Goal: Transaction & Acquisition: Obtain resource

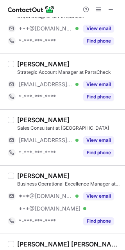
scroll to position [625, 0]
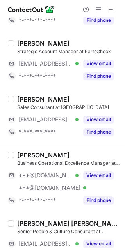
click at [21, 150] on div "Erick Mortera Business Operational Excellence Manager at PartsCheck ***@gmail.c…" at bounding box center [62, 178] width 125 height 68
copy div "Erick"
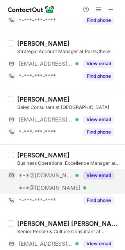
click at [39, 172] on span "***@[DOMAIN_NAME]" at bounding box center [46, 175] width 54 height 7
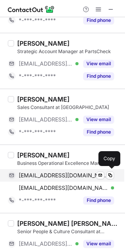
click at [39, 175] on span "erickmortera@gmail.com" at bounding box center [63, 175] width 89 height 7
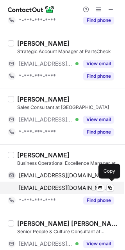
click at [50, 184] on span "ericmo8@yahoo.com" at bounding box center [63, 187] width 89 height 7
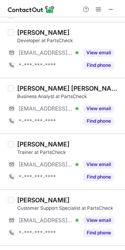
scroll to position [0, 0]
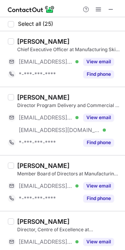
drag, startPoint x: 15, startPoint y: 39, endPoint x: 106, endPoint y: 44, distance: 90.7
click at [106, 43] on div "[PERSON_NAME] Chief Executive Officer at Manufacturing Skills Queensland [EMAIL…" at bounding box center [67, 58] width 106 height 43
copy div "Rebecca Andrews"
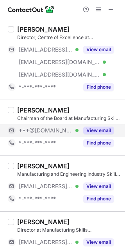
scroll to position [208, 0]
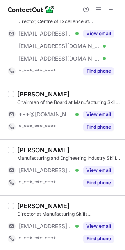
click at [21, 93] on div "[PERSON_NAME]" at bounding box center [43, 94] width 52 height 8
copy div "April"
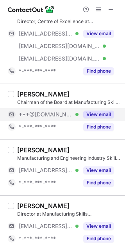
click at [55, 116] on span "***@[DOMAIN_NAME]" at bounding box center [46, 114] width 54 height 7
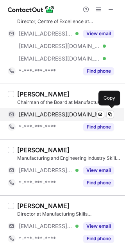
click at [55, 116] on span "lukeaprilcavanagh@gmail.com" at bounding box center [63, 114] width 89 height 7
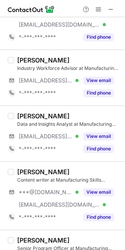
scroll to position [989, 0]
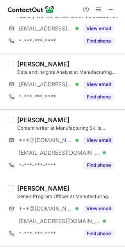
click at [21, 120] on div "Rebecca Granfield" at bounding box center [43, 120] width 52 height 8
copy div "Rebecca"
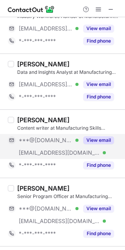
click at [43, 143] on div "***@[DOMAIN_NAME] Verified" at bounding box center [43, 140] width 71 height 12
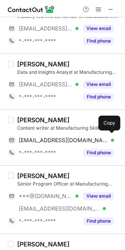
click at [43, 142] on span "rebeccajademcguire@gmail.com" at bounding box center [63, 140] width 89 height 7
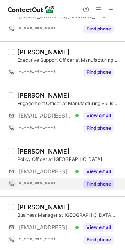
scroll to position [1250, 0]
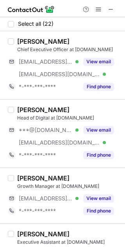
drag, startPoint x: 18, startPoint y: 39, endPoint x: 80, endPoint y: 39, distance: 61.7
click at [80, 39] on div "Taylor Fielding" at bounding box center [68, 41] width 103 height 8
copy div "Taylor Fielding"
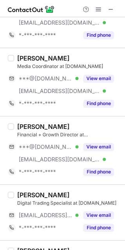
scroll to position [260, 0]
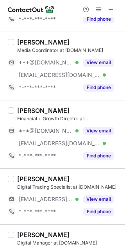
click at [24, 100] on div "Mathew Fielding Financial + Growth Director at tfm.digital ***@gmail.com Verifi…" at bounding box center [62, 134] width 125 height 68
copy div "Mathew"
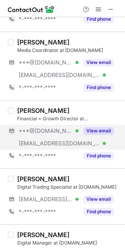
click at [40, 132] on span "***@[DOMAIN_NAME]" at bounding box center [46, 130] width 54 height 7
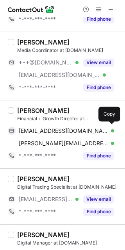
click at [40, 132] on span "mathewjoudo@gmail.com" at bounding box center [63, 130] width 89 height 7
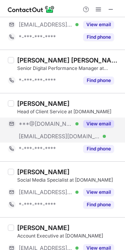
scroll to position [572, 0]
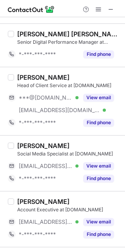
click at [22, 76] on div "Kelly Burnham" at bounding box center [43, 77] width 52 height 8
copy div "Kelly"
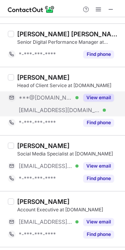
click at [55, 100] on span "***@[DOMAIN_NAME]" at bounding box center [46, 97] width 54 height 7
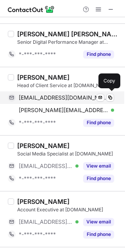
click at [54, 98] on span "kellyburnham2017@gmail.com" at bounding box center [63, 97] width 89 height 7
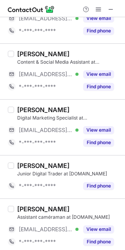
scroll to position [1071, 0]
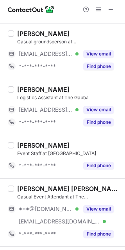
scroll to position [407, 0]
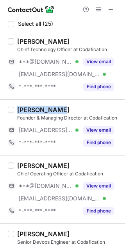
drag, startPoint x: 16, startPoint y: 111, endPoint x: 77, endPoint y: 111, distance: 60.5
click at [77, 111] on div "[PERSON_NAME] Founder & Managing Director at Codafication [EMAIL_ADDRESS][DOMAI…" at bounding box center [67, 127] width 106 height 43
copy div "[PERSON_NAME]"
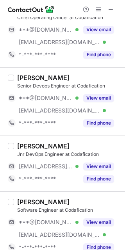
scroll to position [208, 0]
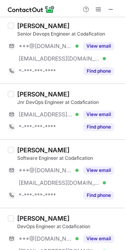
click at [24, 148] on div "Marcello Caccamo" at bounding box center [43, 150] width 52 height 8
copy div "Marcello"
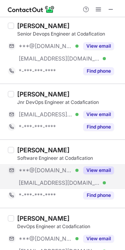
click at [28, 171] on span "***@[DOMAIN_NAME]" at bounding box center [46, 170] width 54 height 7
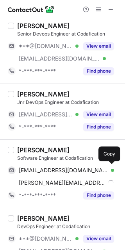
click at [28, 171] on span "londonliving89@gmail.com" at bounding box center [63, 170] width 89 height 7
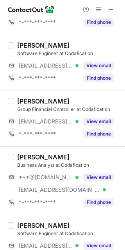
scroll to position [104, 0]
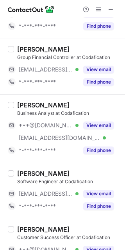
click at [26, 103] on div "Ricardo Morado Lopez" at bounding box center [43, 105] width 52 height 8
copy div "Ricardo"
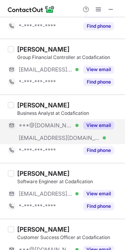
click at [50, 125] on span "***@[DOMAIN_NAME]" at bounding box center [46, 125] width 54 height 7
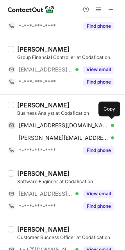
click at [50, 125] on span "ricardomoradolopez@gmail.com" at bounding box center [63, 125] width 89 height 7
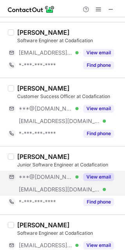
scroll to position [260, 0]
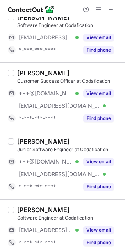
click at [25, 75] on div "Nick Tilyard" at bounding box center [43, 73] width 52 height 8
click at [25, 74] on div "Nick Tilyard" at bounding box center [43, 73] width 52 height 8
copy div "Nick"
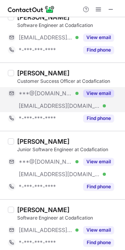
click at [41, 93] on span "***@gmail.com" at bounding box center [46, 93] width 54 height 7
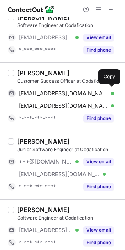
click at [41, 93] on span "nicktilyard94@gmail.com" at bounding box center [63, 93] width 89 height 7
click at [22, 136] on div "Yesol Kwon Junior Software Engineer at Codafication ***@gmail.com Verified ***@…" at bounding box center [62, 165] width 125 height 68
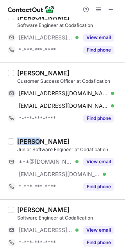
click at [22, 136] on div "Yesol Kwon Junior Software Engineer at Codafication ***@gmail.com Verified ***@…" at bounding box center [62, 165] width 125 height 68
copy div "Yesol"
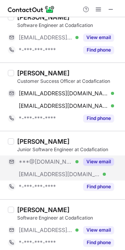
click at [46, 166] on div "***@gmail.com Verified" at bounding box center [43, 161] width 71 height 12
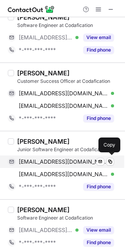
click at [46, 165] on div "yeahsolkwon@gmail.com Verified Send email Copy" at bounding box center [61, 161] width 106 height 12
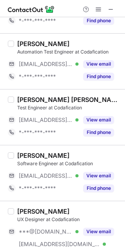
scroll to position [903, 0]
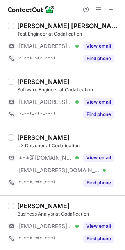
click at [25, 134] on div "Caleb E." at bounding box center [43, 138] width 52 height 8
copy div "Caleb"
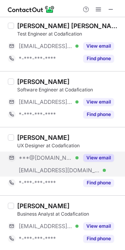
click at [55, 155] on span "***@[DOMAIN_NAME]" at bounding box center [46, 157] width 54 height 7
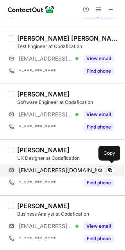
click at [42, 169] on span "calebeast@gmail.com" at bounding box center [63, 170] width 89 height 7
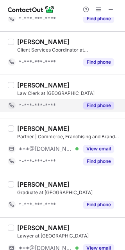
scroll to position [547, 0]
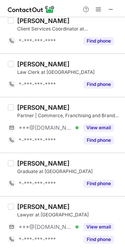
click at [24, 108] on div "Guy Cosgrove" at bounding box center [43, 107] width 52 height 8
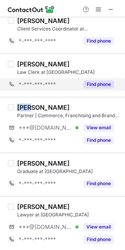
copy div "Guy"
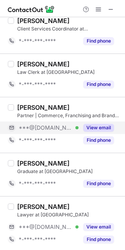
click at [37, 131] on div "***@gmail.com Verified" at bounding box center [43, 127] width 71 height 12
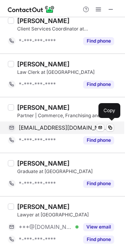
click at [38, 130] on span "guycosgrove@gmail.com" at bounding box center [63, 127] width 89 height 7
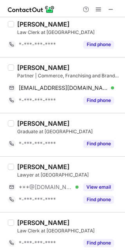
scroll to position [600, 0]
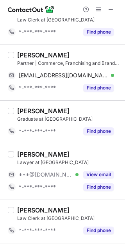
click at [25, 145] on div "Riana Ullattikulam Lawyer at RedeMont ***@gmail.com Verified View email *-***-*…" at bounding box center [62, 172] width 125 height 56
copy div "Riana"
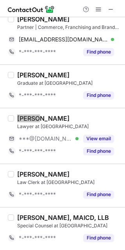
scroll to position [652, 0]
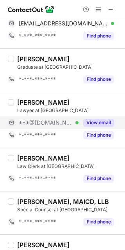
click at [50, 118] on div "***@gmail.com Verified" at bounding box center [43, 122] width 71 height 12
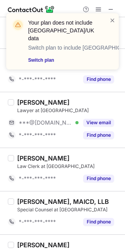
click at [107, 19] on div "Your plan does not include US/UK data Switch plan to include US/UK data Switch …" at bounding box center [59, 41] width 100 height 50
click at [113, 19] on span at bounding box center [112, 20] width 6 height 8
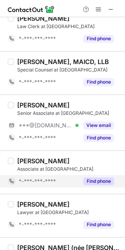
scroll to position [808, 0]
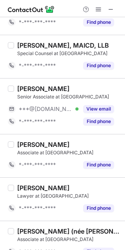
click at [32, 86] on div "Marieanne Golubinsky" at bounding box center [43, 89] width 52 height 8
copy div "Marieanne"
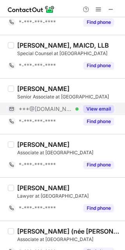
click at [68, 103] on div "***@gmail.com Verified" at bounding box center [43, 109] width 71 height 12
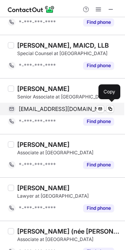
click at [55, 108] on span "mgolubinsky@gmail.com" at bounding box center [63, 108] width 89 height 7
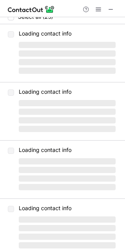
scroll to position [0, 0]
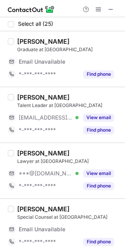
click at [28, 152] on div "Kalindi Commerford" at bounding box center [43, 153] width 52 height 8
copy div "Kalindi"
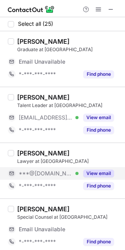
click at [49, 170] on span "***@gmail.com" at bounding box center [46, 173] width 54 height 7
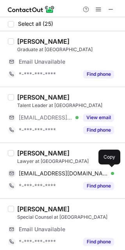
click at [44, 174] on span "kalindic34@gmail.com" at bounding box center [63, 173] width 89 height 7
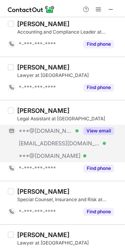
scroll to position [833, 0]
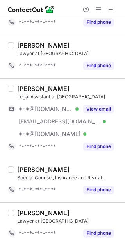
click at [18, 82] on div "Jenna Masters Legal Assistant at RedeMont ***@hotmail.co.uk Verified ***@yahoo.…" at bounding box center [62, 118] width 125 height 81
copy div "Jenna"
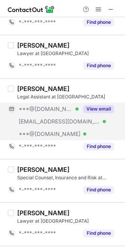
click at [46, 103] on div "***@hotmail.co.uk Verified" at bounding box center [43, 109] width 71 height 12
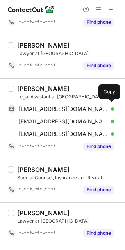
drag, startPoint x: 44, startPoint y: 105, endPoint x: 122, endPoint y: 98, distance: 78.8
click at [44, 106] on span "jennaurganci@hotmail.co.uk" at bounding box center [63, 108] width 89 height 7
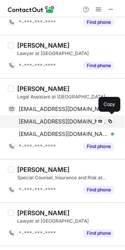
click at [55, 122] on span "jennaurganci@yahoo.com.au" at bounding box center [63, 121] width 89 height 7
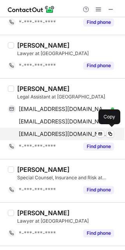
click at [48, 134] on span "jennamasters91@yahoo.com" at bounding box center [63, 133] width 89 height 7
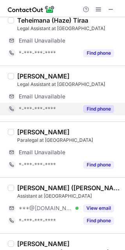
scroll to position [240, 0]
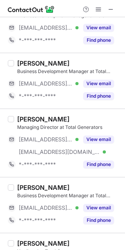
scroll to position [104, 0]
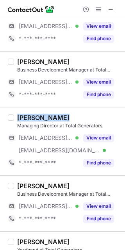
drag, startPoint x: 19, startPoint y: 119, endPoint x: 95, endPoint y: 118, distance: 76.5
click at [95, 118] on div "[PERSON_NAME]" at bounding box center [68, 118] width 103 height 8
copy div "[PERSON_NAME]"
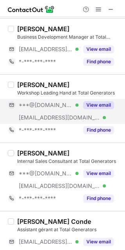
scroll to position [1145, 0]
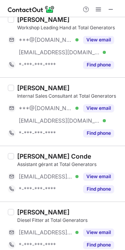
click at [26, 85] on div "[PERSON_NAME]" at bounding box center [43, 88] width 52 height 8
click at [25, 84] on div "[PERSON_NAME]" at bounding box center [43, 88] width 52 height 8
copy div "[PERSON_NAME]"
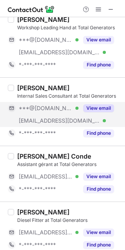
click at [43, 108] on span "***@[DOMAIN_NAME]" at bounding box center [46, 108] width 54 height 7
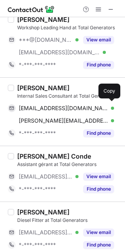
click at [43, 108] on span "[EMAIL_ADDRESS][DOMAIN_NAME]" at bounding box center [63, 108] width 89 height 7
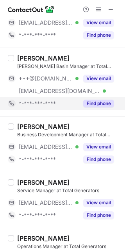
scroll to position [184, 0]
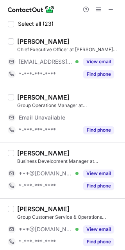
drag, startPoint x: 17, startPoint y: 40, endPoint x: 70, endPoint y: 40, distance: 53.1
click at [70, 40] on div "[PERSON_NAME]" at bounding box center [68, 41] width 103 height 8
copy div "[PERSON_NAME]"
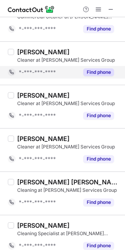
scroll to position [827, 0]
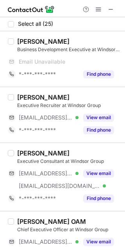
drag, startPoint x: 16, startPoint y: 219, endPoint x: 96, endPoint y: 219, distance: 79.6
click at [96, 219] on div "Dylys Bertelsen OAM Chief Executive Officer at Windsor Group ***@windsor-recrui…" at bounding box center [67, 244] width 106 height 55
copy div "Dylys Bertelsen OAM"
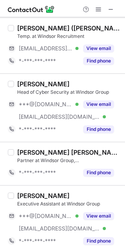
scroll to position [1250, 0]
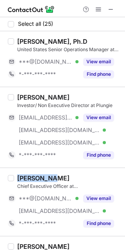
drag, startPoint x: 17, startPoint y: 173, endPoint x: 65, endPoint y: 178, distance: 48.3
click at [65, 178] on div "[PERSON_NAME] Chief Executive Officer at Plungie ***@[DOMAIN_NAME] Verified [EM…" at bounding box center [62, 201] width 125 height 68
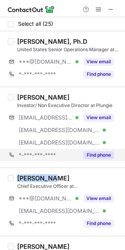
copy div "[PERSON_NAME]"
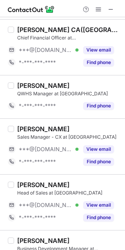
scroll to position [520, 0]
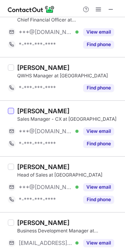
click at [12, 108] on div at bounding box center [11, 111] width 6 height 6
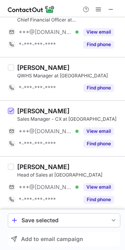
click at [12, 108] on span at bounding box center [11, 111] width 6 height 6
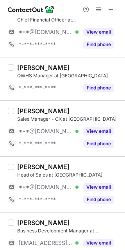
click at [18, 107] on div "Paul Hickman" at bounding box center [43, 111] width 52 height 8
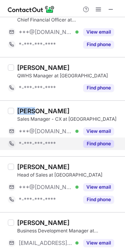
click at [44, 137] on div "*-***-***-****" at bounding box center [43, 143] width 71 height 12
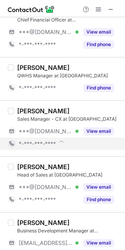
click at [44, 137] on div "*-***-***-****" at bounding box center [61, 143] width 106 height 12
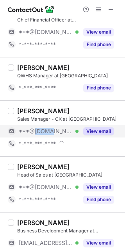
click at [45, 136] on div "***@[DOMAIN_NAME] Verified" at bounding box center [43, 131] width 71 height 12
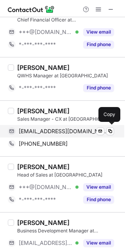
click at [64, 128] on span "paulhickman03@gmail.com" at bounding box center [63, 131] width 89 height 7
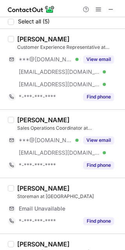
scroll to position [0, 0]
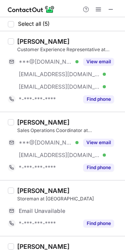
click at [20, 36] on div "Hamish McGrath Customer Experience Representative at Plungie ***@gmail.com Veri…" at bounding box center [62, 71] width 125 height 80
copy div "Hamish"
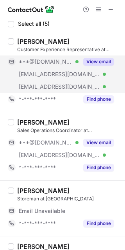
click at [62, 58] on div "***@[DOMAIN_NAME] Verified" at bounding box center [49, 61] width 60 height 7
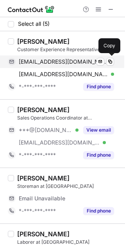
click at [60, 58] on span "hamishmcgrath@gmail.com" at bounding box center [63, 61] width 89 height 7
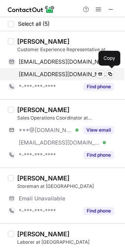
click at [70, 69] on div "hamishmcgrath@yahoo.co.nz Verified Send email Copy" at bounding box center [61, 74] width 106 height 12
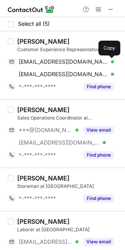
scroll to position [59, 0]
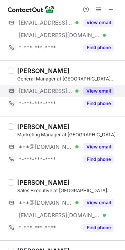
scroll to position [104, 0]
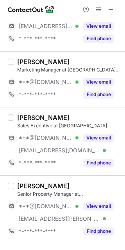
click at [24, 58] on div "[PERSON_NAME]" at bounding box center [43, 62] width 52 height 8
copy div "[PERSON_NAME]"
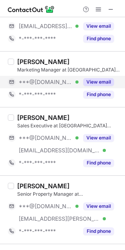
click at [53, 80] on span "***@[DOMAIN_NAME]" at bounding box center [46, 81] width 54 height 7
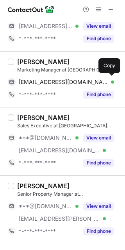
click at [53, 80] on span "zoeannalise@gmail.com" at bounding box center [63, 81] width 89 height 7
click at [26, 114] on div "Cindy Reyneke" at bounding box center [43, 118] width 52 height 8
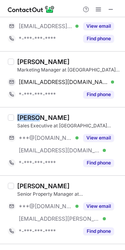
click at [26, 114] on div "Cindy Reyneke" at bounding box center [43, 118] width 52 height 8
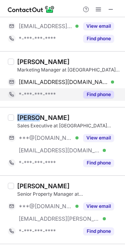
copy div "Cindy"
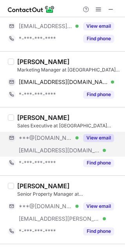
click at [45, 137] on span "***@[DOMAIN_NAME]" at bounding box center [46, 137] width 54 height 7
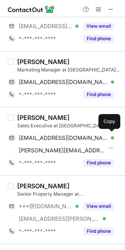
click at [45, 137] on span "cindyreyneke@gmail.com" at bounding box center [63, 137] width 89 height 7
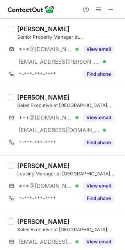
scroll to position [260, 0]
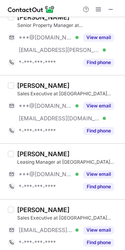
click at [16, 82] on div "Ryan Barabas Sales Executive at Aurora Property Brisbane ***@gmail.com Verified…" at bounding box center [67, 109] width 106 height 55
copy div "Ryan"
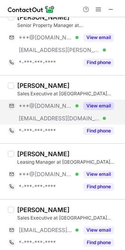
click at [51, 102] on span "***@[DOMAIN_NAME]" at bounding box center [46, 105] width 54 height 7
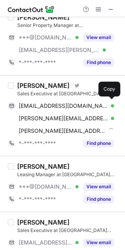
click at [48, 106] on span "ryanbarabas@gmail.com" at bounding box center [63, 105] width 89 height 7
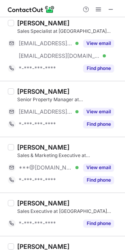
scroll to position [625, 0]
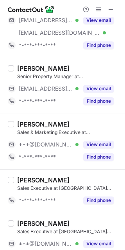
click at [28, 123] on div "Anton Silaen" at bounding box center [43, 124] width 52 height 8
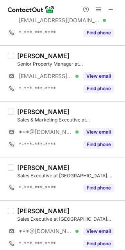
scroll to position [612, 0]
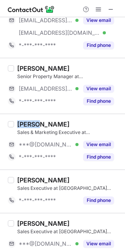
click at [28, 123] on div "Anton Silaen" at bounding box center [43, 124] width 52 height 8
copy div "Anton"
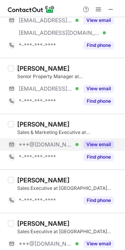
click at [39, 139] on div "***@[DOMAIN_NAME] Verified" at bounding box center [43, 144] width 71 height 12
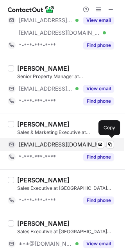
click at [44, 143] on span "antoniussilaen@gmail.com" at bounding box center [63, 144] width 89 height 7
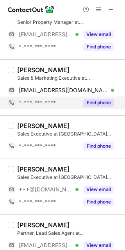
scroll to position [716, 0]
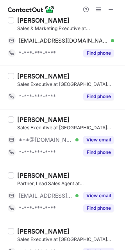
click at [27, 118] on div "Stephen Salmon" at bounding box center [43, 120] width 52 height 8
copy div "Stephen"
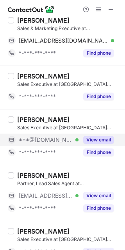
click at [50, 134] on div "***@[DOMAIN_NAME] Verified" at bounding box center [43, 140] width 71 height 12
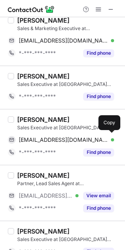
click at [48, 139] on span "stephenrsalmon@gmail.com" at bounding box center [63, 139] width 89 height 7
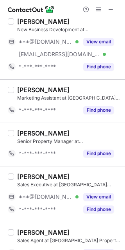
scroll to position [1175, 0]
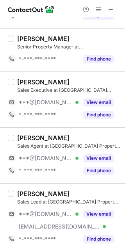
click at [26, 191] on div "Michael Oslar" at bounding box center [43, 194] width 52 height 8
copy div "Michael"
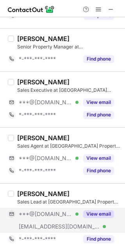
click at [54, 208] on div "***@[DOMAIN_NAME] Verified" at bounding box center [43, 214] width 71 height 12
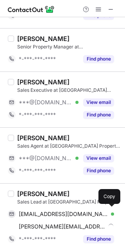
click at [54, 211] on span "michaeloslar@gmail.com" at bounding box center [63, 213] width 89 height 7
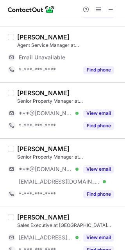
scroll to position [208, 0]
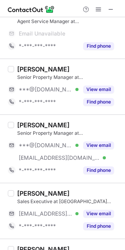
click at [18, 123] on div "Sarah Haynes" at bounding box center [43, 125] width 52 height 8
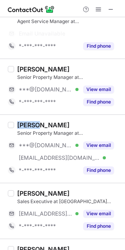
copy div "Sarah"
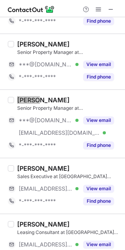
scroll to position [196, 0]
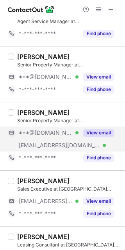
click at [56, 135] on span "***@[DOMAIN_NAME]" at bounding box center [46, 132] width 54 height 7
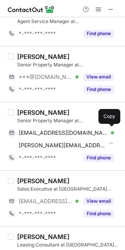
click at [54, 133] on span "haynessarah27@gmail.com" at bounding box center [63, 132] width 89 height 7
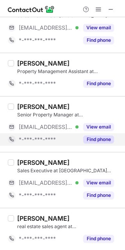
scroll to position [623, 0]
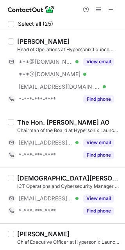
drag, startPoint x: 16, startPoint y: 120, endPoint x: 110, endPoint y: 124, distance: 94.2
click at [110, 124] on div "The Hon. Arthur Sinodinos AO Chairman of the Board at Hypersonix Launch Systems…" at bounding box center [67, 139] width 106 height 43
copy div "The Hon. Arthur Sinodinos AO"
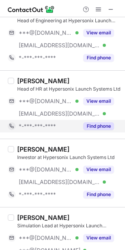
scroll to position [885, 0]
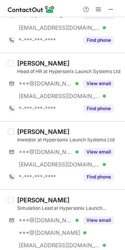
click at [25, 128] on div "Jacek Szlendak" at bounding box center [43, 132] width 52 height 8
copy div "Jacek"
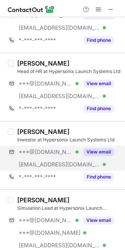
click at [43, 155] on div "***@[DOMAIN_NAME] Verified" at bounding box center [43, 152] width 71 height 12
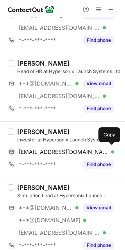
click at [43, 151] on span "jacekszlendak@gmail.com" at bounding box center [63, 151] width 89 height 7
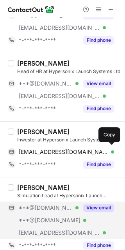
scroll to position [937, 0]
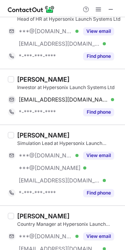
click at [25, 131] on div "James Barth" at bounding box center [43, 135] width 52 height 8
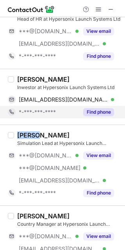
copy div "James"
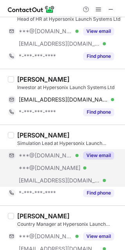
click at [36, 155] on span "***@gmail.com" at bounding box center [46, 155] width 54 height 7
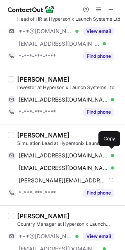
click at [36, 155] on span "jidimusj@gmail.com" at bounding box center [63, 155] width 89 height 7
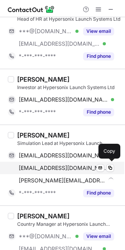
click at [50, 167] on span "jamesebarth@gmail.com" at bounding box center [63, 167] width 89 height 7
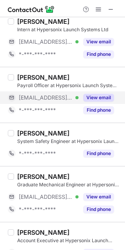
scroll to position [1163, 0]
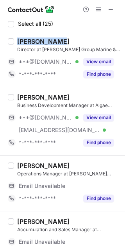
drag, startPoint x: 17, startPoint y: 41, endPoint x: 76, endPoint y: 41, distance: 59.3
click at [76, 41] on div "[PERSON_NAME]" at bounding box center [68, 41] width 103 height 8
copy div "[PERSON_NAME]"
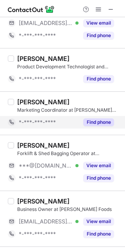
scroll to position [364, 0]
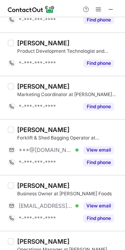
click at [34, 128] on div "[PERSON_NAME]" at bounding box center [43, 130] width 52 height 8
copy div "[DEMOGRAPHIC_DATA]"
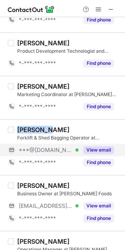
click at [37, 149] on span "***@[DOMAIN_NAME]" at bounding box center [46, 149] width 54 height 7
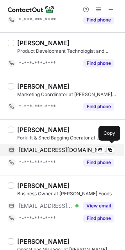
click at [42, 146] on span "[EMAIL_ADDRESS][DOMAIN_NAME]" at bounding box center [63, 149] width 89 height 7
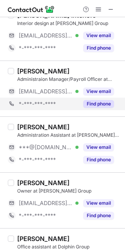
scroll to position [131, 0]
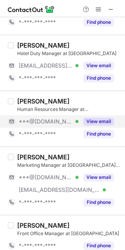
scroll to position [104, 0]
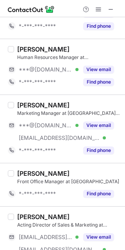
click at [26, 104] on div "[PERSON_NAME]" at bounding box center [43, 105] width 52 height 8
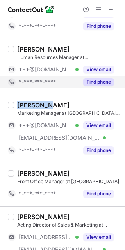
copy div "[PERSON_NAME]"
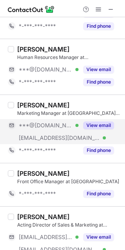
click at [45, 124] on span "***@[DOMAIN_NAME]" at bounding box center [46, 125] width 54 height 7
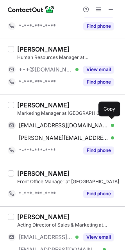
click at [45, 124] on span "[EMAIL_ADDRESS][DOMAIN_NAME]" at bounding box center [63, 125] width 89 height 7
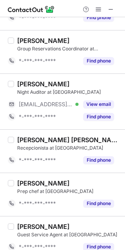
scroll to position [728, 0]
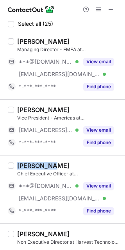
drag, startPoint x: 17, startPoint y: 165, endPoint x: 66, endPoint y: 164, distance: 49.2
click at [66, 164] on div "[PERSON_NAME]" at bounding box center [68, 166] width 103 height 8
copy div "[PERSON_NAME]"
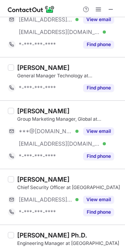
scroll to position [468, 0]
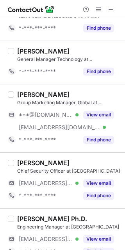
click at [24, 93] on div "[PERSON_NAME]" at bounding box center [43, 95] width 52 height 8
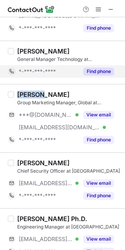
copy div "Kirsty"
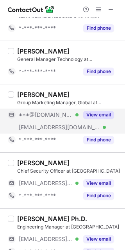
click at [51, 112] on span "***@[DOMAIN_NAME]" at bounding box center [46, 114] width 54 height 7
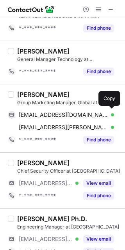
click at [51, 112] on span "[EMAIL_ADDRESS][DOMAIN_NAME]" at bounding box center [63, 114] width 89 height 7
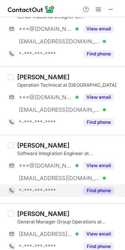
scroll to position [1197, 0]
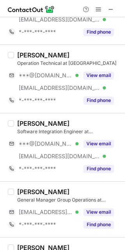
click at [29, 123] on div "[PERSON_NAME]" at bounding box center [43, 123] width 52 height 8
copy div "[PERSON_NAME]"
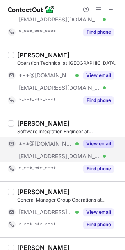
click at [42, 139] on div "***@[DOMAIN_NAME] Verified" at bounding box center [43, 143] width 71 height 12
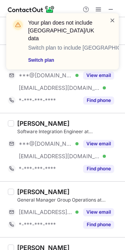
click at [109, 20] on span at bounding box center [112, 20] width 6 height 8
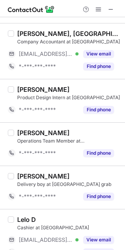
scroll to position [444, 0]
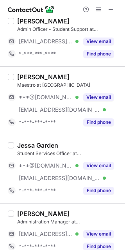
scroll to position [520, 0]
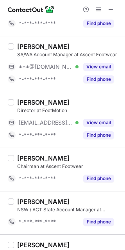
scroll to position [352, 0]
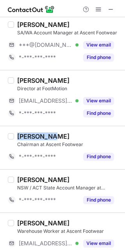
drag, startPoint x: 17, startPoint y: 132, endPoint x: 69, endPoint y: 132, distance: 51.5
click at [69, 132] on div "Jeremy Tam" at bounding box center [68, 136] width 103 height 8
copy div "Jeremy Tam"
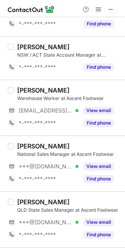
scroll to position [508, 0]
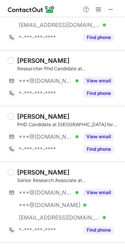
scroll to position [300, 0]
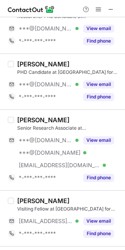
click at [35, 108] on div "[PERSON_NAME] PHD Candidate at [GEOGRAPHIC_DATA] for Data Science ***@[DOMAIN_N…" at bounding box center [62, 81] width 125 height 56
click at [32, 111] on div "[PERSON_NAME] Senior Research Associate at [GEOGRAPHIC_DATA] for Data Science *…" at bounding box center [62, 149] width 125 height 81
copy div "[PERSON_NAME]"
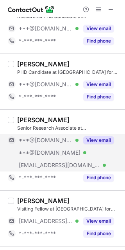
click at [46, 139] on span "***@[DOMAIN_NAME]" at bounding box center [46, 140] width 54 height 7
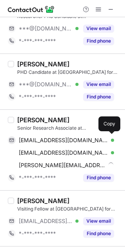
click at [46, 139] on span "[EMAIL_ADDRESS][DOMAIN_NAME]" at bounding box center [63, 140] width 89 height 7
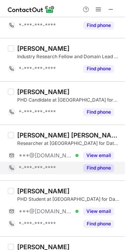
scroll to position [560, 0]
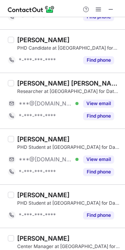
click at [20, 139] on div "[PERSON_NAME]" at bounding box center [43, 139] width 52 height 8
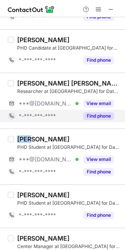
copy div "[PERSON_NAME]"
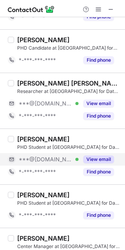
click at [52, 159] on span "***@[DOMAIN_NAME]" at bounding box center [46, 159] width 54 height 7
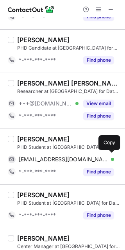
click at [52, 159] on span "[EMAIL_ADDRESS][DOMAIN_NAME]" at bounding box center [63, 159] width 89 height 7
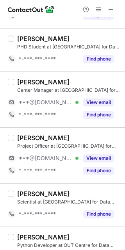
scroll to position [735, 0]
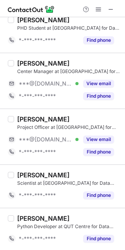
click at [25, 63] on div "[PERSON_NAME]" at bounding box center [43, 63] width 52 height 8
copy div "[PERSON_NAME]"
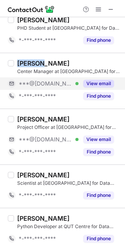
click at [50, 80] on span "***@[DOMAIN_NAME]" at bounding box center [46, 83] width 54 height 7
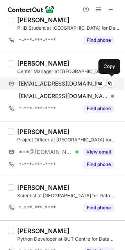
click at [50, 81] on span "ashleykimstewart@gmail.com" at bounding box center [63, 83] width 89 height 7
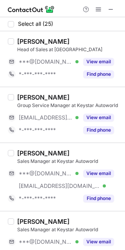
click at [23, 40] on div "Werner Oelofsen" at bounding box center [43, 41] width 52 height 8
copy div "Werner"
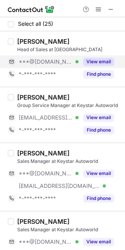
click at [50, 61] on span "***@[DOMAIN_NAME]" at bounding box center [46, 61] width 54 height 7
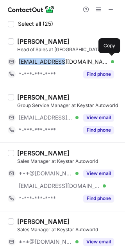
click at [50, 61] on span "werneroelofsen@gmail.com" at bounding box center [63, 61] width 89 height 7
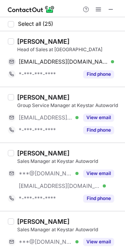
click at [29, 151] on div "Lindsey Mills" at bounding box center [43, 153] width 52 height 8
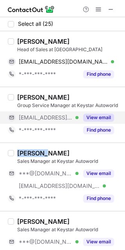
copy div "Lindsey"
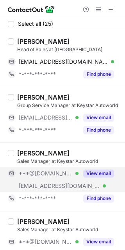
click at [50, 171] on span "***@gmail.com" at bounding box center [46, 173] width 54 height 7
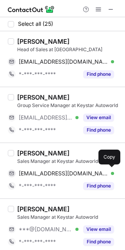
click at [50, 171] on span "lindseywilliams13@gmail.com" at bounding box center [63, 173] width 89 height 7
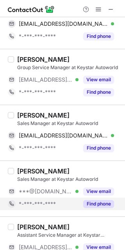
scroll to position [52, 0]
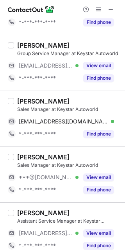
click at [27, 155] on div "VIVIAN D." at bounding box center [43, 157] width 52 height 8
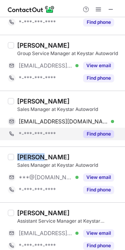
copy div "VIVIAN"
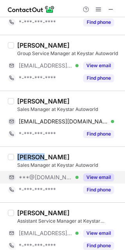
click at [63, 180] on div "***@[DOMAIN_NAME] Verified" at bounding box center [43, 177] width 71 height 12
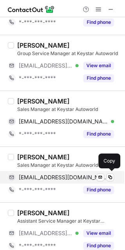
click at [62, 179] on span "viviancanute@gmail.com" at bounding box center [63, 177] width 89 height 7
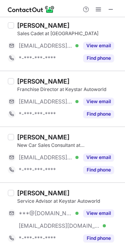
scroll to position [1200, 0]
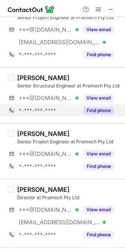
scroll to position [208, 0]
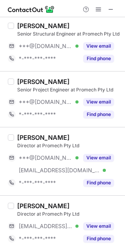
drag, startPoint x: 16, startPoint y: 139, endPoint x: 84, endPoint y: 134, distance: 67.3
click at [84, 134] on div "[PERSON_NAME] Director at Promech Pty Ltd ***@[DOMAIN_NAME] Verified [EMAIL_ADD…" at bounding box center [67, 161] width 106 height 55
copy div "[PERSON_NAME]"
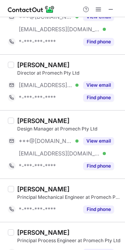
scroll to position [364, 0]
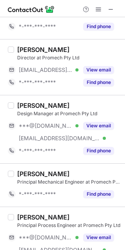
click at [17, 102] on div "[PERSON_NAME]" at bounding box center [43, 106] width 52 height 8
copy div "[PERSON_NAME]"
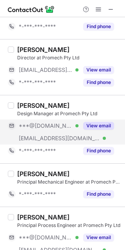
click at [45, 124] on span "***@[DOMAIN_NAME]" at bounding box center [46, 125] width 54 height 7
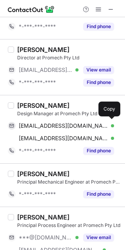
click at [45, 124] on span "[EMAIL_ADDRESS][DOMAIN_NAME]" at bounding box center [63, 125] width 89 height 7
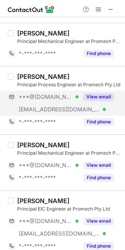
scroll to position [520, 0]
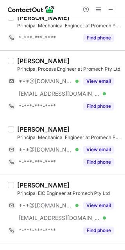
click at [23, 125] on div "[PERSON_NAME]" at bounding box center [43, 129] width 52 height 8
copy div "[PERSON_NAME]"
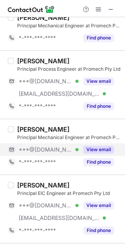
click at [56, 149] on span "***@[DOMAIN_NAME]" at bounding box center [46, 149] width 54 height 7
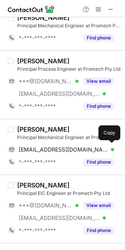
click at [56, 149] on span "[EMAIL_ADDRESS][DOMAIN_NAME]" at bounding box center [63, 149] width 89 height 7
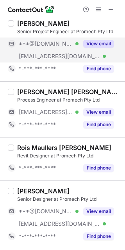
scroll to position [1249, 0]
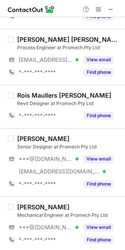
click at [29, 136] on div "[PERSON_NAME]" at bounding box center [43, 139] width 52 height 8
click at [22, 135] on div "[PERSON_NAME]" at bounding box center [43, 139] width 52 height 8
copy div "[PERSON_NAME]"
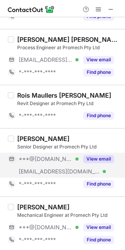
click at [55, 153] on div "***@[DOMAIN_NAME] Verified" at bounding box center [43, 159] width 71 height 12
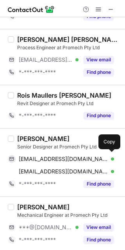
click at [52, 157] on span "[EMAIL_ADDRESS][DOMAIN_NAME]" at bounding box center [63, 158] width 89 height 7
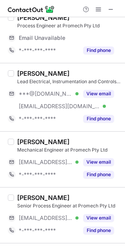
scroll to position [0, 0]
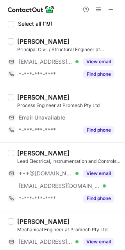
click at [30, 151] on div "[PERSON_NAME]" at bounding box center [43, 153] width 52 height 8
copy div "Ruwan"
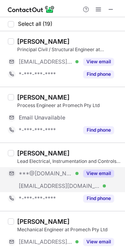
click at [47, 171] on span "***@[DOMAIN_NAME]" at bounding box center [46, 173] width 54 height 7
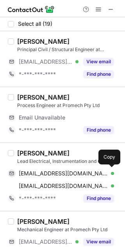
click at [47, 172] on span "[EMAIL_ADDRESS][DOMAIN_NAME]" at bounding box center [63, 173] width 89 height 7
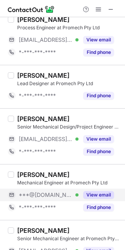
scroll to position [508, 0]
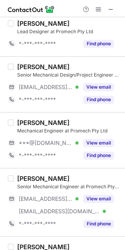
click at [26, 123] on div "[PERSON_NAME]" at bounding box center [43, 123] width 52 height 8
click at [26, 122] on div "[PERSON_NAME]" at bounding box center [43, 123] width 52 height 8
copy div "[PERSON_NAME]"
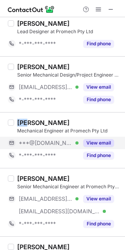
click at [29, 147] on div "***@gmail.com Verified" at bounding box center [43, 143] width 71 height 12
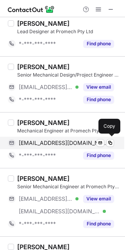
click at [39, 145] on span "tybriese@gmail.com" at bounding box center [63, 142] width 89 height 7
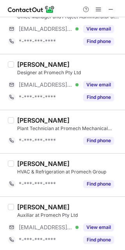
scroll to position [828, 0]
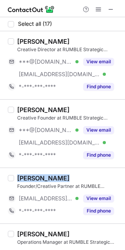
drag, startPoint x: 15, startPoint y: 178, endPoint x: 96, endPoint y: 175, distance: 81.3
click at [96, 175] on div "[PERSON_NAME] Founder/Creative Partner at RUMBLE Strategic Creative [EMAIL_ADDR…" at bounding box center [67, 195] width 106 height 43
copy div "[PERSON_NAME]"
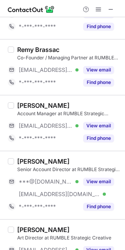
scroll to position [416, 0]
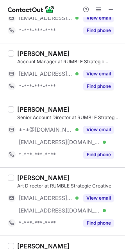
click at [22, 108] on div "[PERSON_NAME]" at bounding box center [43, 109] width 52 height 8
copy div "[PERSON_NAME]"
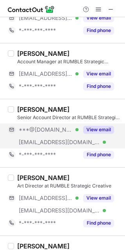
click at [38, 130] on span "***@[DOMAIN_NAME]" at bounding box center [46, 129] width 54 height 7
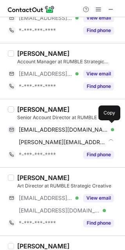
click at [38, 130] on span "[EMAIL_ADDRESS][DOMAIN_NAME]" at bounding box center [63, 129] width 89 height 7
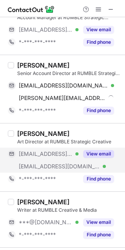
scroll to position [520, 0]
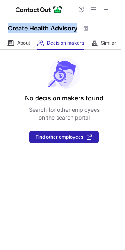
drag, startPoint x: 7, startPoint y: 23, endPoint x: 80, endPoint y: 27, distance: 72.7
click at [80, 27] on div "Create Health Advisory" at bounding box center [48, 28] width 81 height 10
copy h1 "Create Health Advisory"
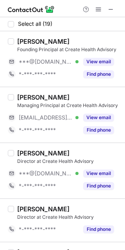
drag, startPoint x: 16, startPoint y: 153, endPoint x: 87, endPoint y: 153, distance: 71.1
click at [87, 153] on div "Katrina Campbell Director at Create Health Advisory ***@hotmail.com Verified Vi…" at bounding box center [67, 170] width 106 height 43
copy div "Katrina Campbell"
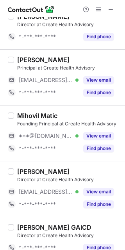
scroll to position [208, 0]
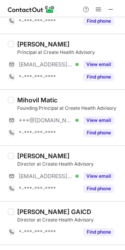
click at [27, 100] on div "Mihovil Matic" at bounding box center [37, 100] width 40 height 8
copy div "Mihovil"
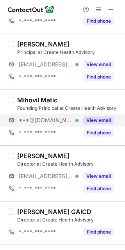
click at [62, 117] on div "***@gmail.com Verified" at bounding box center [49, 120] width 60 height 7
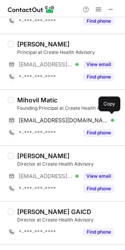
click at [59, 118] on span "mihovilmatic@gmail.com" at bounding box center [63, 120] width 89 height 7
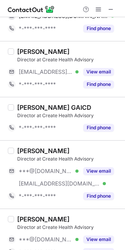
scroll to position [364, 0]
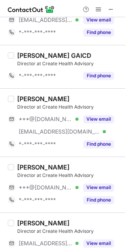
click at [18, 96] on div "Kirsty Taylor" at bounding box center [43, 99] width 52 height 8
copy div "Kirsty"
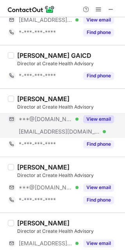
click at [42, 116] on span "***@[DOMAIN_NAME]" at bounding box center [46, 119] width 54 height 7
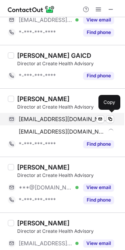
click at [41, 116] on span "kirstytaylorhealth@gmail.com" at bounding box center [63, 119] width 89 height 7
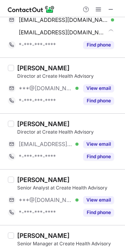
scroll to position [520, 0]
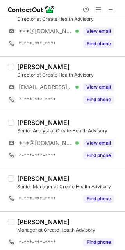
click at [25, 119] on div "Jasper Bennett" at bounding box center [43, 123] width 52 height 8
copy div "Jasper"
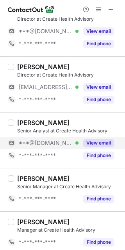
click at [31, 144] on span "***@[DOMAIN_NAME]" at bounding box center [46, 142] width 54 height 7
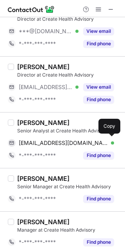
click at [31, 144] on span "bennettjasper@gmail.com" at bounding box center [63, 142] width 89 height 7
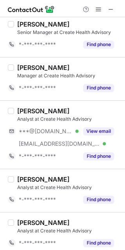
scroll to position [662, 0]
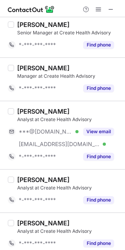
click at [25, 106] on div "Charlie Plant Analyst at Create Health Advisory ***@gmail.com Verified ***@crea…" at bounding box center [62, 135] width 125 height 68
copy div "Charlie"
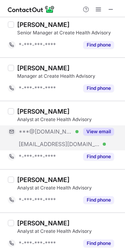
click at [52, 128] on span "***@[DOMAIN_NAME]" at bounding box center [46, 131] width 54 height 7
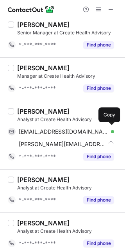
click at [52, 130] on span "charlesplant27@gmail.com" at bounding box center [63, 131] width 89 height 7
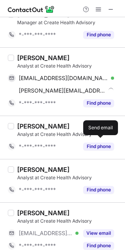
scroll to position [766, 0]
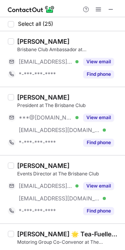
drag, startPoint x: 19, startPoint y: 95, endPoint x: 76, endPoint y: 95, distance: 57.0
click at [76, 95] on div "[PERSON_NAME]" at bounding box center [68, 97] width 103 height 8
copy div "[PERSON_NAME]"
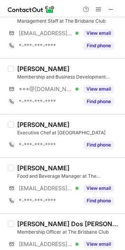
scroll to position [1041, 0]
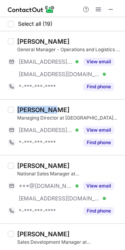
drag, startPoint x: 15, startPoint y: 109, endPoint x: 80, endPoint y: 109, distance: 64.8
click at [80, 109] on div "[PERSON_NAME] Managing Director at Symbio Australia [EMAIL_ADDRESS][DOMAIN_NAME…" at bounding box center [67, 127] width 106 height 43
copy div "[PERSON_NAME]"
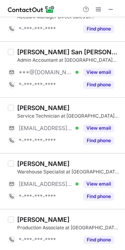
scroll to position [841, 0]
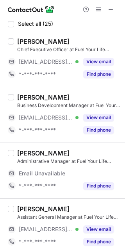
drag, startPoint x: 18, startPoint y: 37, endPoint x: 89, endPoint y: 36, distance: 71.1
click at [89, 36] on div "[PERSON_NAME] Chief Executive Officer at Fuel Your Life ([GEOGRAPHIC_DATA]) [EM…" at bounding box center [62, 58] width 125 height 55
copy div "[PERSON_NAME]"
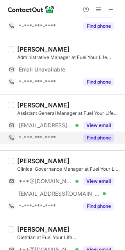
scroll to position [156, 0]
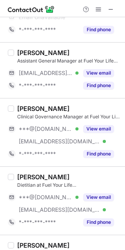
click at [29, 107] on div "[PERSON_NAME]" at bounding box center [43, 109] width 52 height 8
copy div "[PERSON_NAME]"
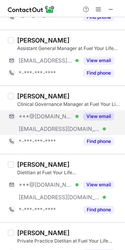
click at [60, 116] on div "***@[DOMAIN_NAME] Verified" at bounding box center [49, 116] width 60 height 7
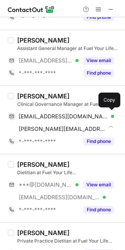
click at [60, 116] on span "[EMAIL_ADDRESS][DOMAIN_NAME]" at bounding box center [63, 116] width 89 height 7
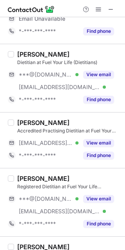
scroll to position [0, 0]
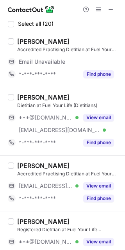
click at [32, 94] on div "[PERSON_NAME]" at bounding box center [43, 97] width 52 height 8
copy div "[PERSON_NAME]"
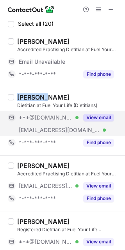
click at [54, 122] on div "***@[DOMAIN_NAME] Verified" at bounding box center [43, 117] width 71 height 12
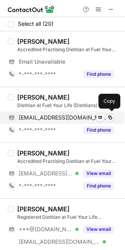
click at [57, 118] on span "aleesharobertson6@gmail.com" at bounding box center [63, 117] width 89 height 7
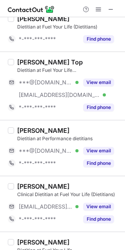
scroll to position [260, 0]
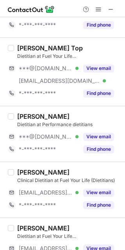
click at [26, 116] on div "Ellena Burnett" at bounding box center [43, 116] width 52 height 8
copy div "Ellena"
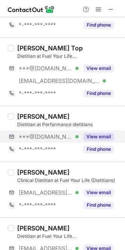
click at [55, 142] on div "***@gmail.com Verified" at bounding box center [43, 136] width 71 height 12
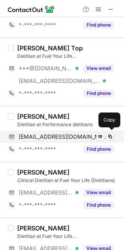
click at [57, 138] on span "ellenaburnett@gmail.com" at bounding box center [63, 136] width 89 height 7
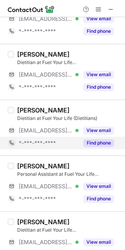
scroll to position [884, 0]
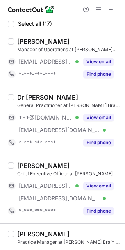
drag, startPoint x: 17, startPoint y: 165, endPoint x: 83, endPoint y: 169, distance: 66.5
click at [83, 169] on div "Jim Lagopoulos" at bounding box center [68, 166] width 103 height 8
copy div "Jim Lagopoulos"
drag, startPoint x: 36, startPoint y: 96, endPoint x: 18, endPoint y: 91, distance: 18.3
click at [18, 91] on div "Dr Nic Giummarra General Practitioner at Thompson Brain & Mind Healthcare ***@g…" at bounding box center [62, 121] width 125 height 68
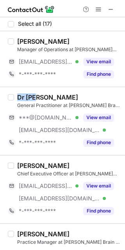
copy div "Dr Nic"
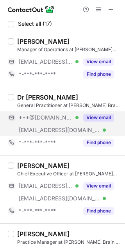
click at [39, 119] on span "***@[DOMAIN_NAME]" at bounding box center [46, 117] width 54 height 7
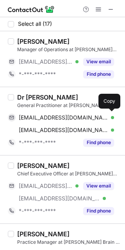
click at [39, 118] on span "nicgiummarra@gmail.com" at bounding box center [63, 117] width 89 height 7
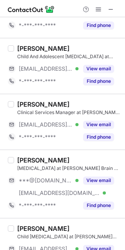
scroll to position [572, 0]
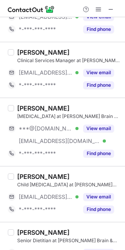
click at [22, 105] on div "Michelle Savill" at bounding box center [43, 108] width 52 height 8
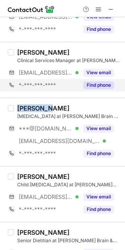
copy div "Michelle"
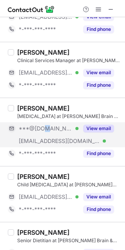
click at [44, 132] on div "***@gmail.com Verified" at bounding box center [43, 128] width 71 height 12
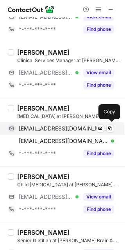
click at [33, 127] on span "savmishy@gmail.com" at bounding box center [63, 128] width 89 height 7
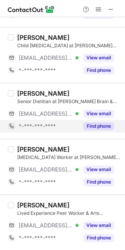
scroll to position [766, 0]
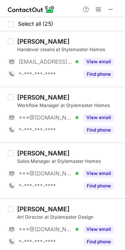
click at [26, 96] on div "[PERSON_NAME]" at bounding box center [43, 97] width 52 height 8
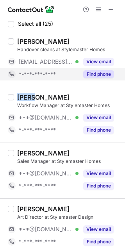
copy div "[PERSON_NAME]"
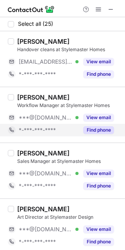
click at [40, 124] on div "*-***-***-****" at bounding box center [43, 130] width 71 height 12
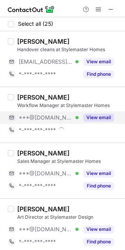
click at [40, 118] on span "***@[DOMAIN_NAME]" at bounding box center [46, 117] width 54 height 7
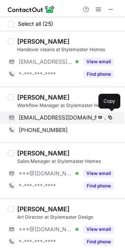
click at [57, 119] on span "lucagreenleaf@gmail.com" at bounding box center [63, 117] width 89 height 7
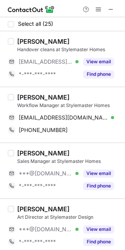
click at [30, 149] on div "Megan Burraston" at bounding box center [43, 153] width 52 height 8
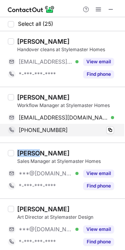
copy div "Megan"
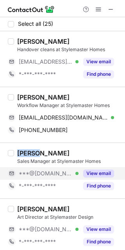
click at [45, 170] on span "***@[DOMAIN_NAME]" at bounding box center [46, 173] width 54 height 7
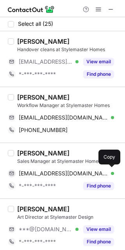
click at [43, 173] on span "meganburraston@gmail.com" at bounding box center [63, 173] width 89 height 7
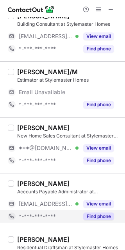
scroll to position [104, 0]
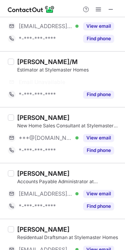
click at [26, 119] on div "Jonathan Davies" at bounding box center [43, 118] width 52 height 8
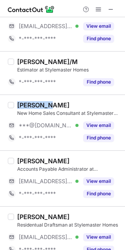
copy div "Jonathan"
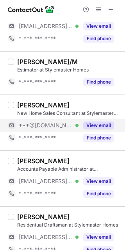
click at [55, 122] on span "***@[DOMAIN_NAME]" at bounding box center [46, 125] width 54 height 7
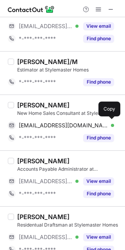
click at [54, 125] on span "jdmailster@gmail.com" at bounding box center [63, 125] width 89 height 7
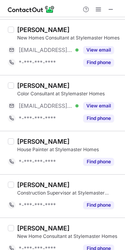
scroll to position [543, 0]
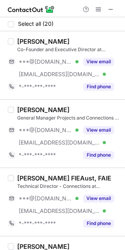
drag, startPoint x: 18, startPoint y: 42, endPoint x: 95, endPoint y: 41, distance: 76.9
click at [95, 41] on div "[PERSON_NAME]" at bounding box center [68, 41] width 103 height 8
copy div "[PERSON_NAME]"
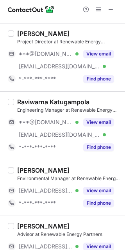
scroll to position [364, 0]
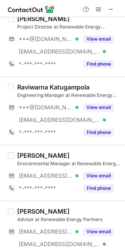
click at [32, 88] on div "Raviwarna Katugampola" at bounding box center [53, 87] width 72 height 8
copy div "Raviwarna"
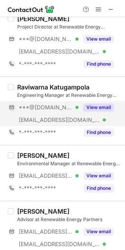
click at [40, 110] on span "***@[DOMAIN_NAME]" at bounding box center [46, 107] width 54 height 7
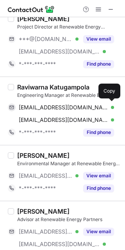
click at [39, 109] on span "[EMAIL_ADDRESS][DOMAIN_NAME]" at bounding box center [63, 107] width 89 height 7
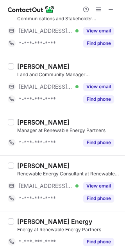
scroll to position [1034, 0]
